Goal: Find specific page/section: Find specific page/section

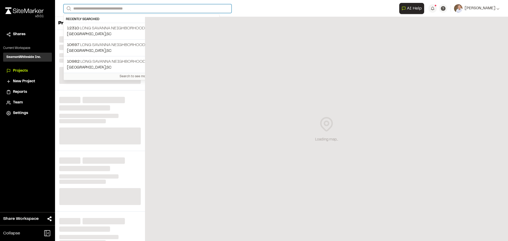
click at [91, 8] on input "Search" at bounding box center [147, 8] width 168 height 9
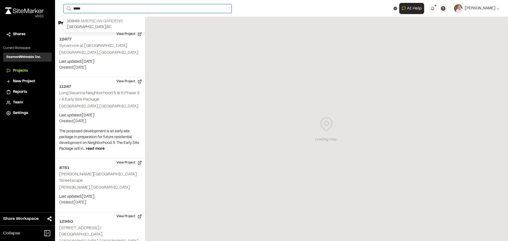
type input "*****"
click at [97, 22] on p "[GEOGRAPHIC_DATA]" at bounding box center [106, 21] width 78 height 6
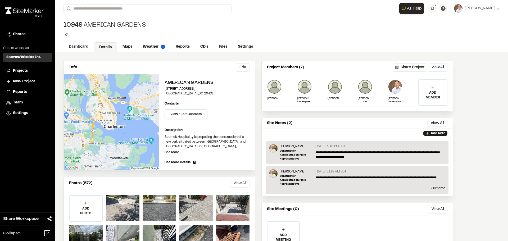
click at [235, 185] on button "View All" at bounding box center [239, 183] width 19 height 8
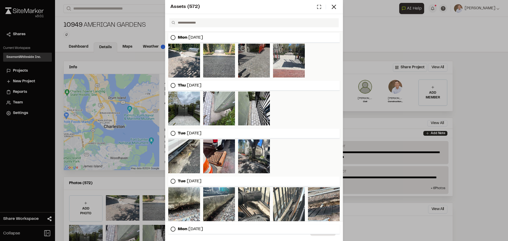
click at [246, 56] on div at bounding box center [254, 61] width 32 height 34
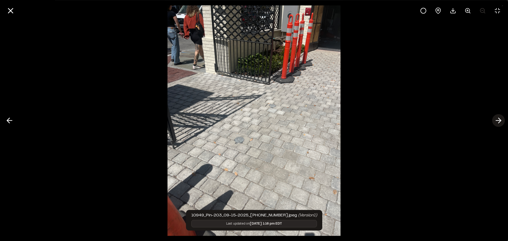
click at [500, 117] on icon at bounding box center [498, 120] width 8 height 9
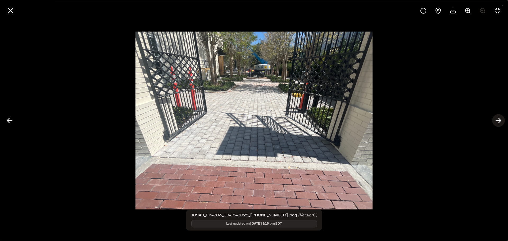
click at [500, 117] on icon at bounding box center [498, 120] width 8 height 9
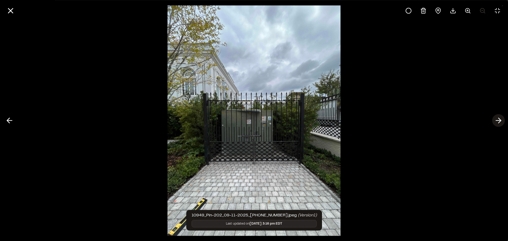
click at [500, 117] on icon at bounding box center [498, 120] width 8 height 9
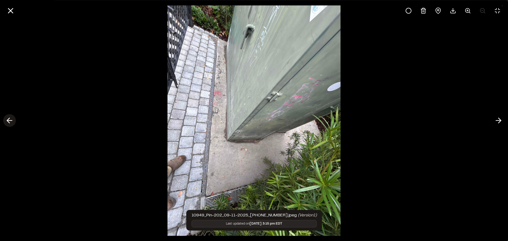
click at [6, 122] on icon at bounding box center [9, 120] width 8 height 9
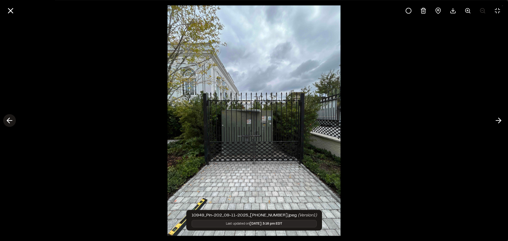
click at [6, 122] on icon at bounding box center [9, 120] width 8 height 9
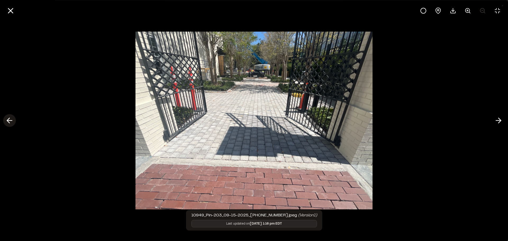
click at [8, 123] on icon at bounding box center [9, 120] width 8 height 9
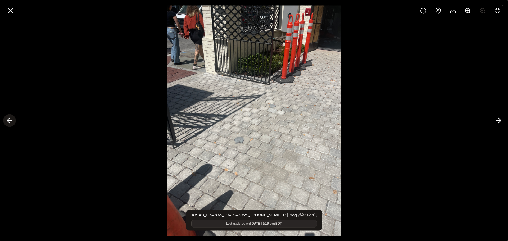
click at [8, 123] on icon at bounding box center [9, 120] width 8 height 9
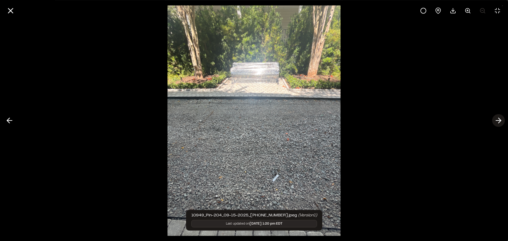
click at [498, 119] on icon at bounding box center [498, 120] width 8 height 9
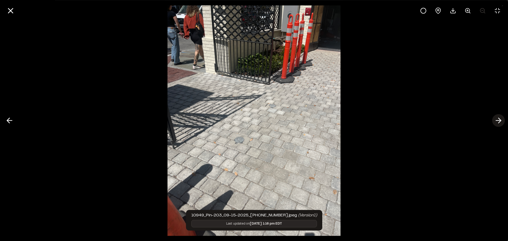
click at [498, 119] on icon at bounding box center [498, 120] width 8 height 9
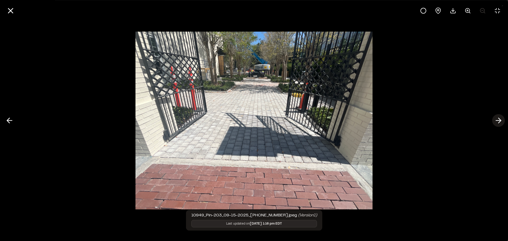
click at [497, 119] on icon at bounding box center [498, 120] width 8 height 9
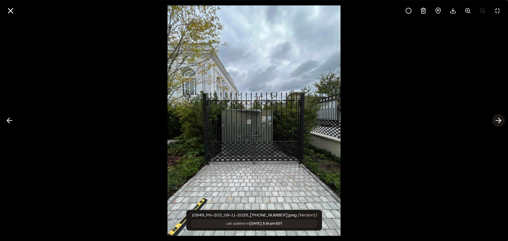
click at [497, 119] on icon at bounding box center [498, 120] width 8 height 9
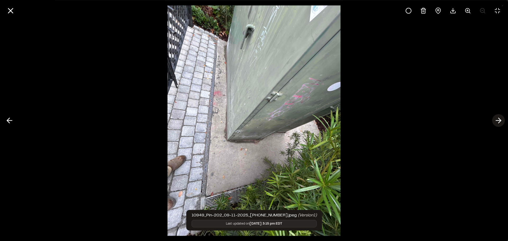
click at [497, 119] on icon at bounding box center [498, 120] width 8 height 9
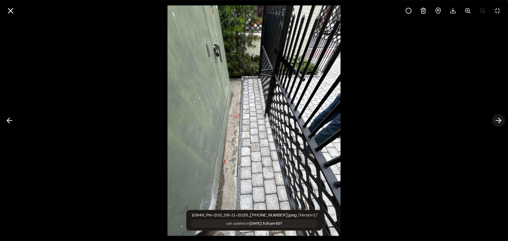
click at [497, 119] on icon at bounding box center [498, 120] width 8 height 9
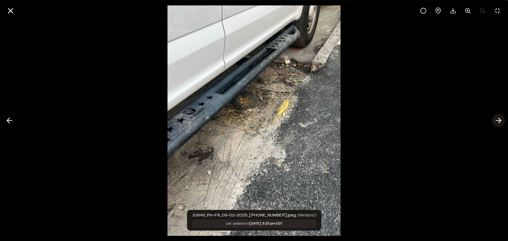
click at [497, 119] on icon at bounding box center [498, 120] width 8 height 9
